Goal: Information Seeking & Learning: Learn about a topic

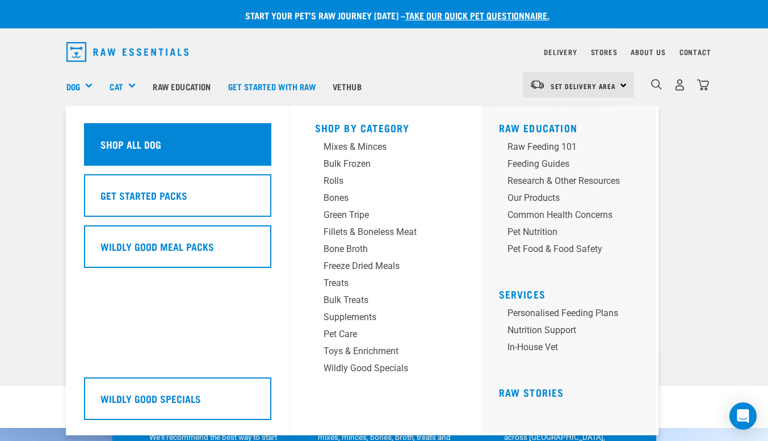
click at [153, 144] on h5 "Shop All Dog" at bounding box center [131, 144] width 61 height 15
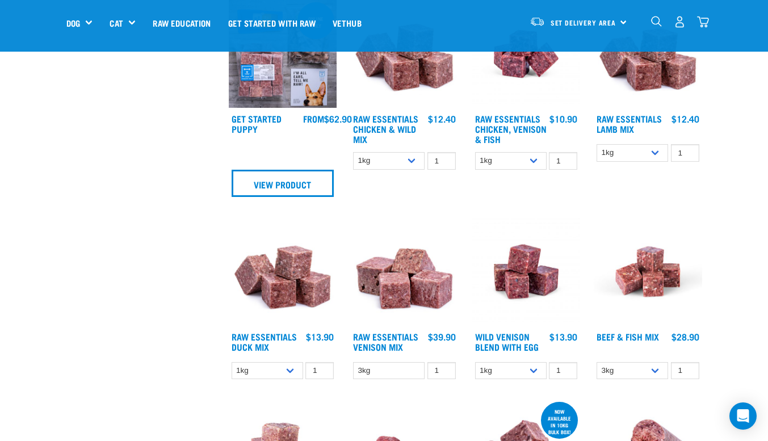
scroll to position [682, 0]
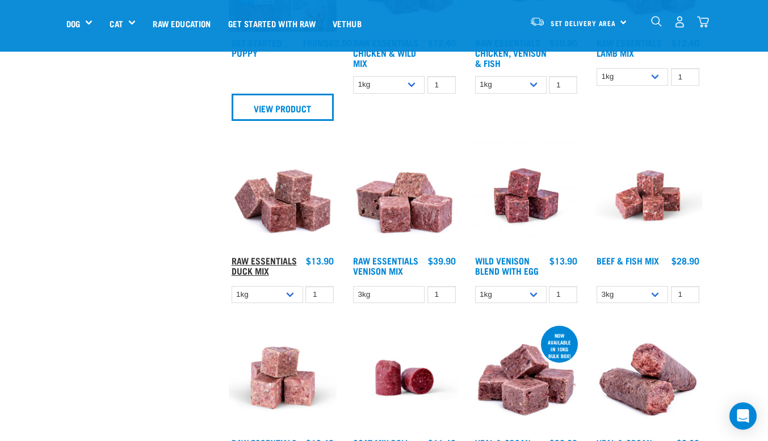
click at [261, 262] on link "Raw Essentials Duck Mix" at bounding box center [264, 265] width 65 height 15
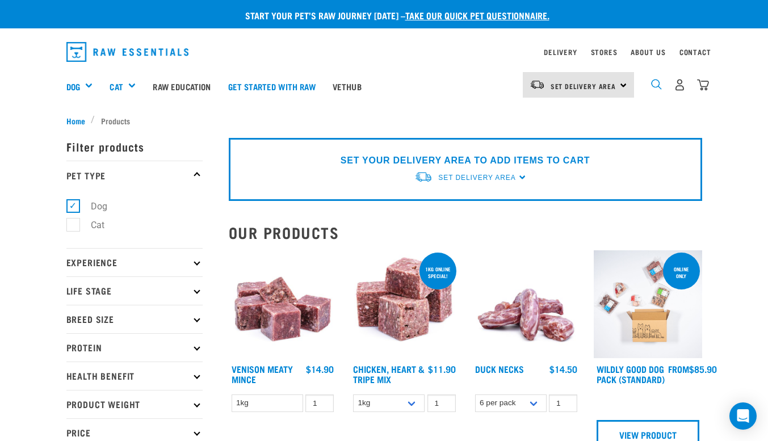
click at [654, 82] on div "dropdown navigation" at bounding box center [657, 85] width 12 height 12
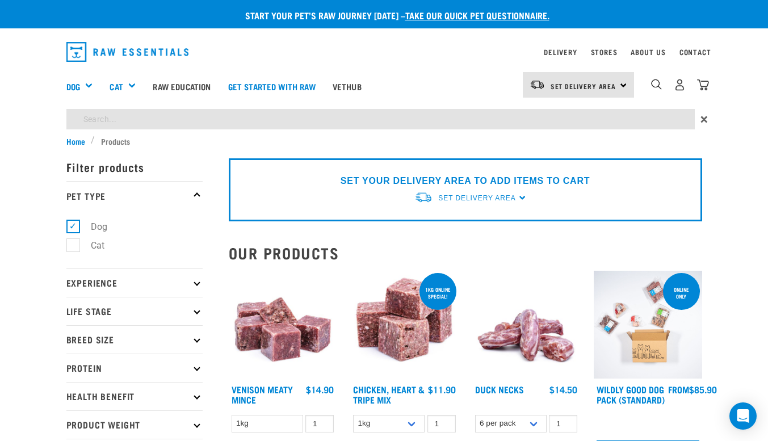
click at [645, 111] on input "search" at bounding box center [380, 119] width 629 height 20
type input "tripe"
